Goal: Task Accomplishment & Management: Manage account settings

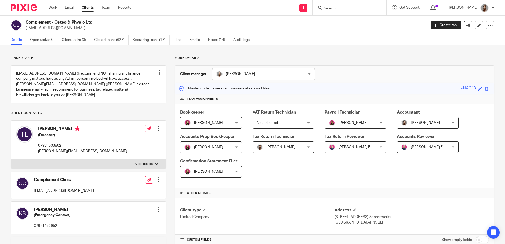
click at [338, 7] on input "Search" at bounding box center [346, 8] width 47 height 5
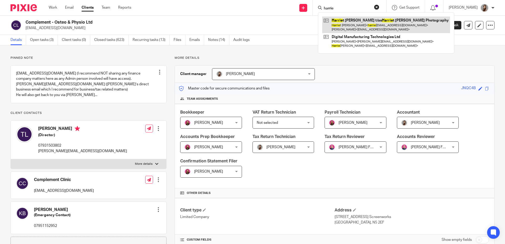
type input "harrie"
click at [351, 23] on link at bounding box center [386, 25] width 128 height 16
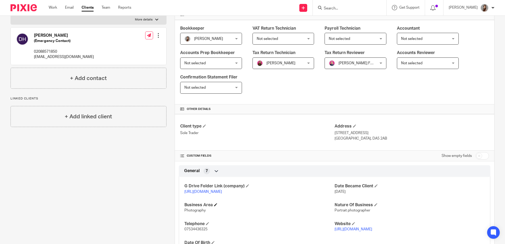
scroll to position [132, 0]
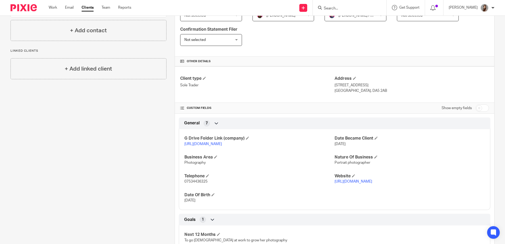
click at [215, 147] on p "[URL][DOMAIN_NAME]" at bounding box center [259, 144] width 150 height 5
click at [204, 143] on link "[URL][DOMAIN_NAME]" at bounding box center [203, 144] width 38 height 4
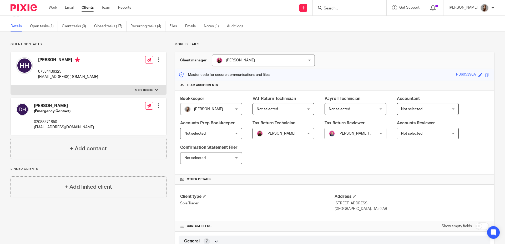
scroll to position [0, 0]
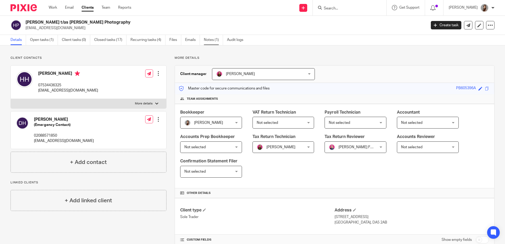
click at [208, 41] on link "Notes (1)" at bounding box center [213, 40] width 19 height 10
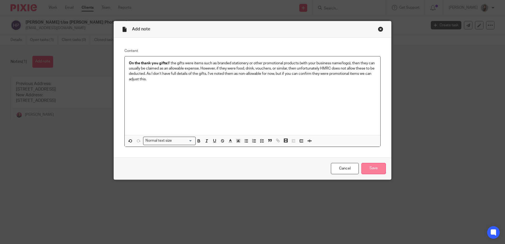
click at [373, 170] on input "Save" at bounding box center [373, 168] width 24 height 11
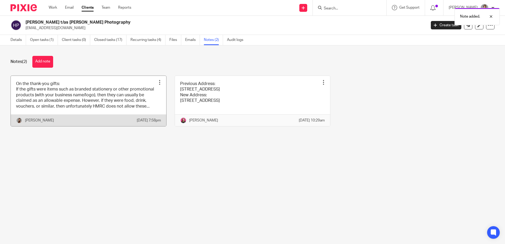
click at [157, 83] on div at bounding box center [159, 82] width 5 height 5
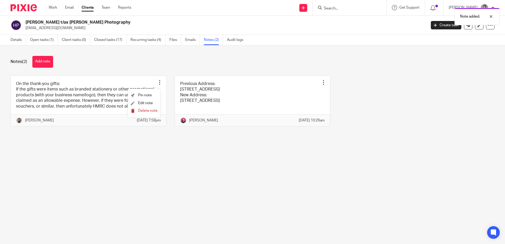
click at [147, 110] on span "Delete note" at bounding box center [147, 111] width 19 height 4
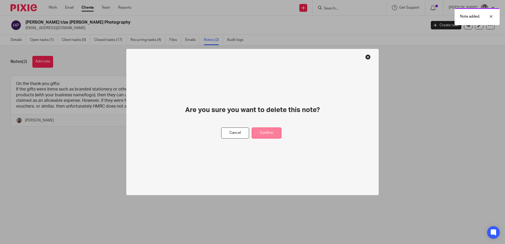
click at [265, 134] on button "Confirm" at bounding box center [266, 133] width 30 height 11
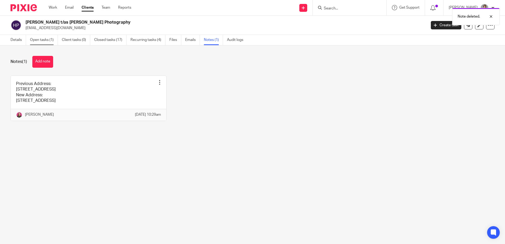
click at [30, 38] on link "Open tasks (1)" at bounding box center [44, 40] width 28 height 10
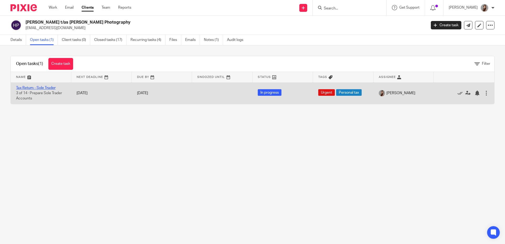
click at [44, 89] on link "Tax Return - Sole Trader" at bounding box center [35, 88] width 39 height 4
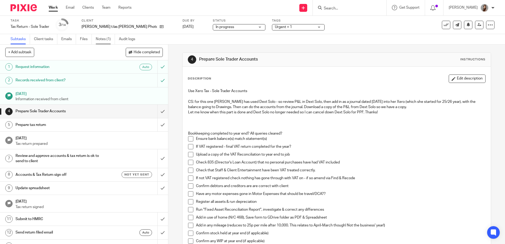
click at [103, 41] on link "Notes (1)" at bounding box center [105, 39] width 19 height 10
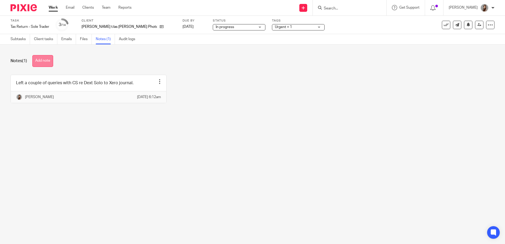
click at [47, 60] on button "Add note" at bounding box center [42, 61] width 21 height 12
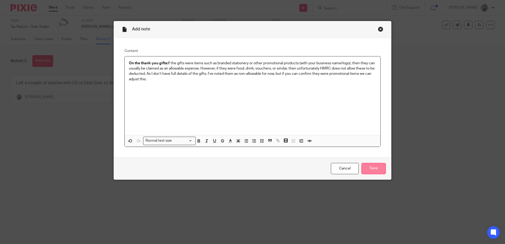
click at [374, 168] on input "Save" at bounding box center [373, 168] width 24 height 11
